Goal: Find contact information: Find contact information

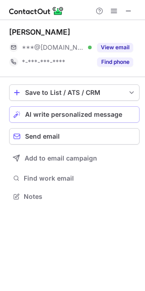
scroll to position [190, 145]
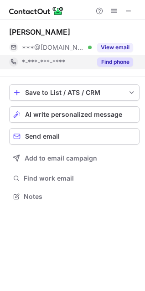
click at [106, 63] on button "Find phone" at bounding box center [115, 62] width 36 height 9
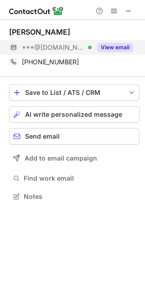
click at [108, 50] on button "View email" at bounding box center [115, 47] width 36 height 9
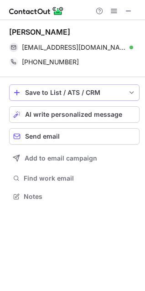
click at [130, 93] on span "save-profile-one-click" at bounding box center [131, 92] width 7 height 7
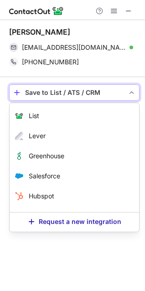
click at [130, 93] on span "save-profile-one-click" at bounding box center [131, 92] width 7 height 7
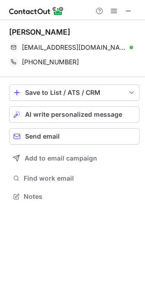
scroll to position [177, 145]
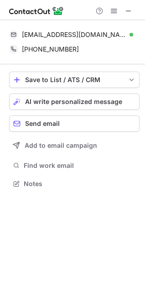
drag, startPoint x: 118, startPoint y: 219, endPoint x: 117, endPoint y: 212, distance: 7.4
click at [118, 219] on div "falhooti@yahoo.com Verified Send email Copy +96895760338 Copy Save to List / AT…" at bounding box center [72, 155] width 145 height 271
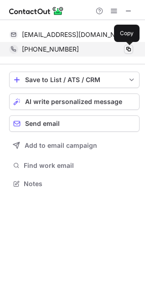
click at [129, 49] on span at bounding box center [128, 49] width 7 height 7
